Goal: Consume media (video, audio)

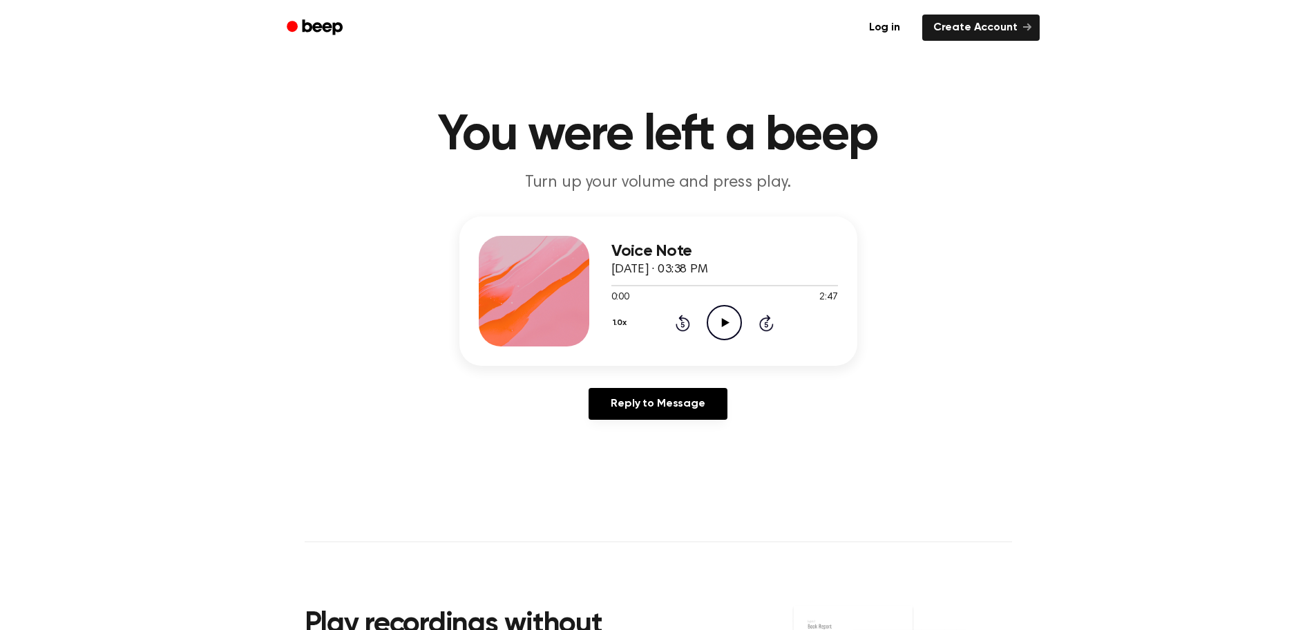
click at [719, 320] on icon "Play Audio" at bounding box center [724, 322] width 35 height 35
click at [719, 320] on icon "Pause Audio" at bounding box center [724, 322] width 35 height 35
click at [719, 320] on icon "Play Audio" at bounding box center [724, 322] width 35 height 35
click at [1020, 516] on main "You were left a beep Turn up your volume and press play. Voice Note [DATE] · 03…" at bounding box center [658, 426] width 1316 height 852
click at [671, 287] on div at bounding box center [725, 284] width 227 height 11
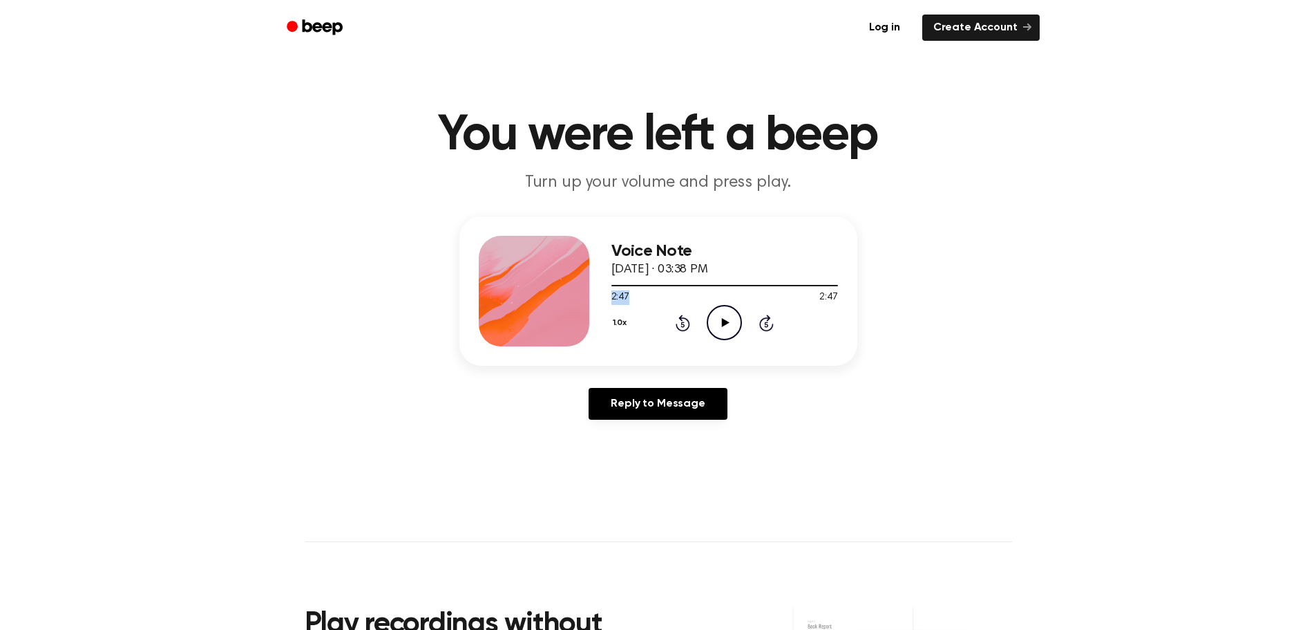
drag, startPoint x: 827, startPoint y: 284, endPoint x: 645, endPoint y: 292, distance: 182.6
click at [645, 292] on div "2:47 2:47 Your browser does not support the [object Object] element." at bounding box center [725, 292] width 227 height 26
click at [681, 321] on icon "Rewind 5 seconds" at bounding box center [682, 323] width 15 height 18
click at [635, 284] on div at bounding box center [725, 284] width 227 height 11
click at [636, 286] on div at bounding box center [725, 284] width 227 height 11
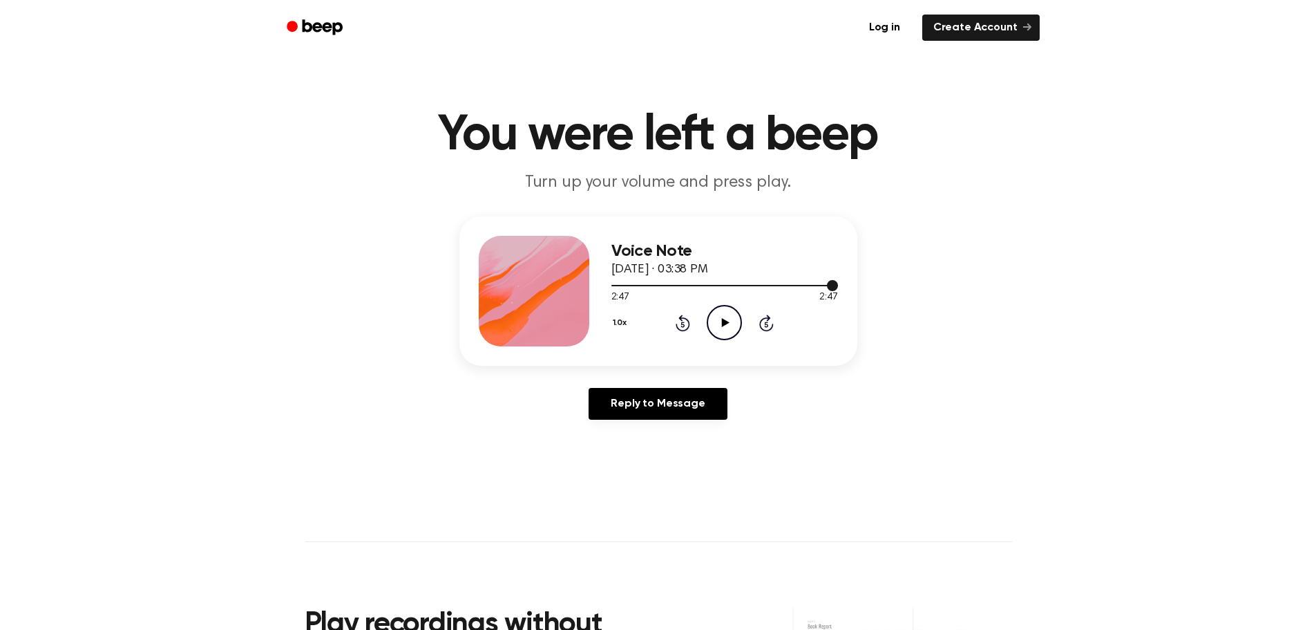
click at [636, 286] on div at bounding box center [725, 284] width 227 height 11
click at [716, 328] on icon "Play Audio" at bounding box center [724, 322] width 35 height 35
